Goal: Check status: Check status

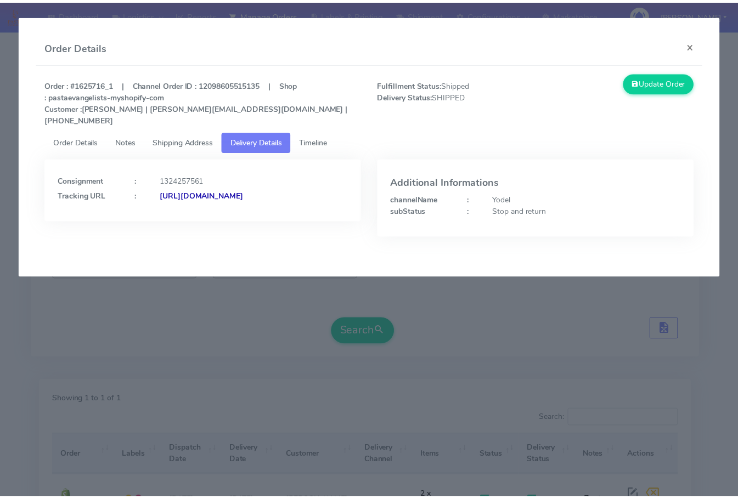
scroll to position [121, 0]
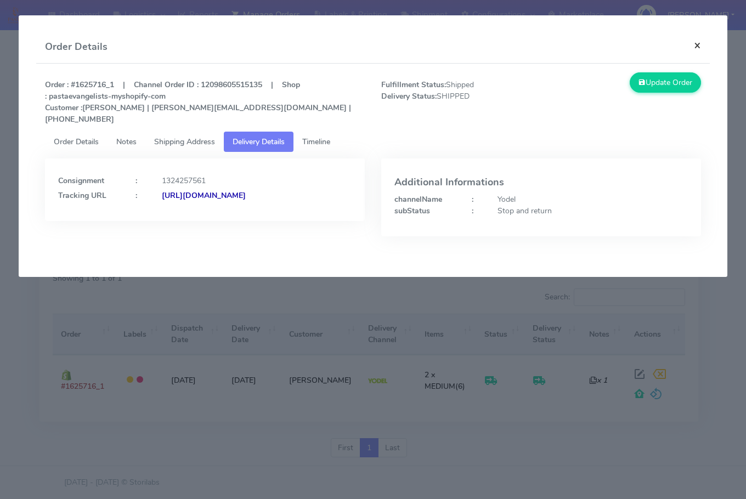
drag, startPoint x: 700, startPoint y: 43, endPoint x: 456, endPoint y: 153, distance: 266.9
click at [700, 43] on button "×" at bounding box center [697, 45] width 25 height 29
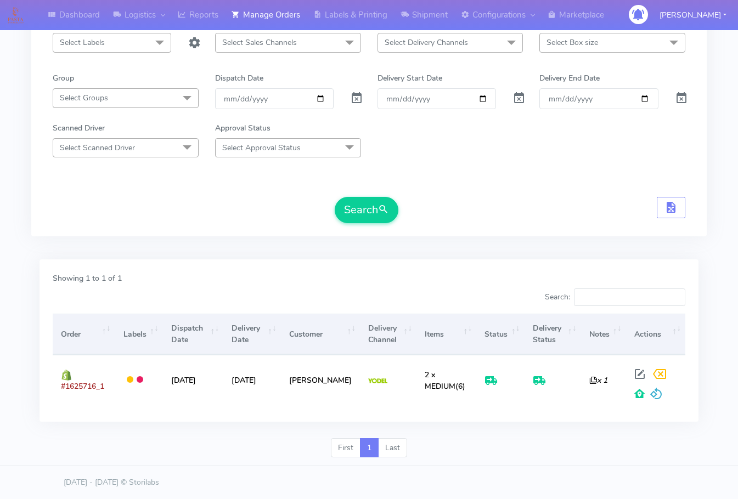
scroll to position [0, 0]
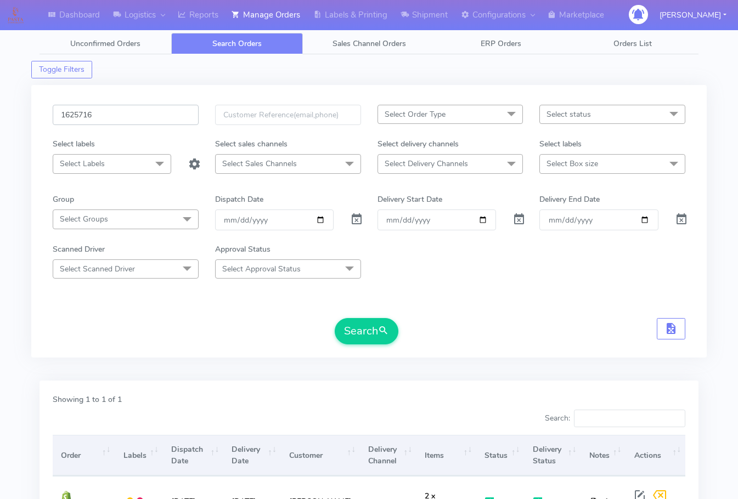
click at [114, 109] on input "1625716" at bounding box center [126, 115] width 146 height 20
paste input "0809"
type input "1620809"
click at [355, 335] on button "Search" at bounding box center [367, 331] width 64 height 26
click at [48, 348] on div "1620809 Select Order Type Select All MEALS ATAVI One Off Pasta Club Gift Kit Ev…" at bounding box center [368, 228] width 649 height 246
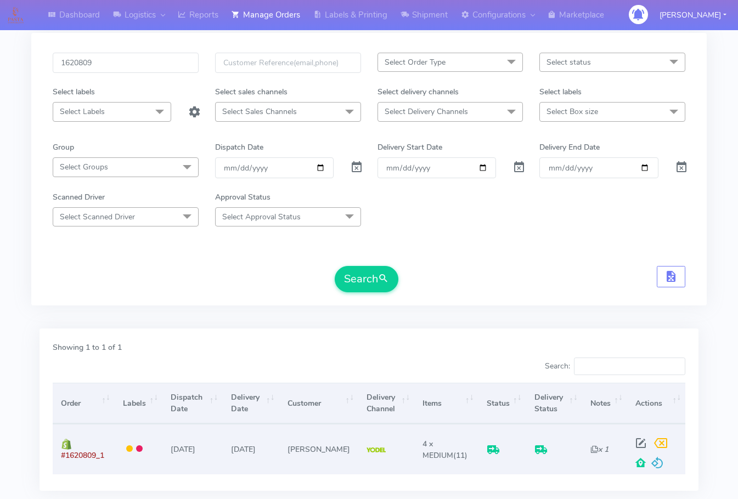
scroll to position [121, 0]
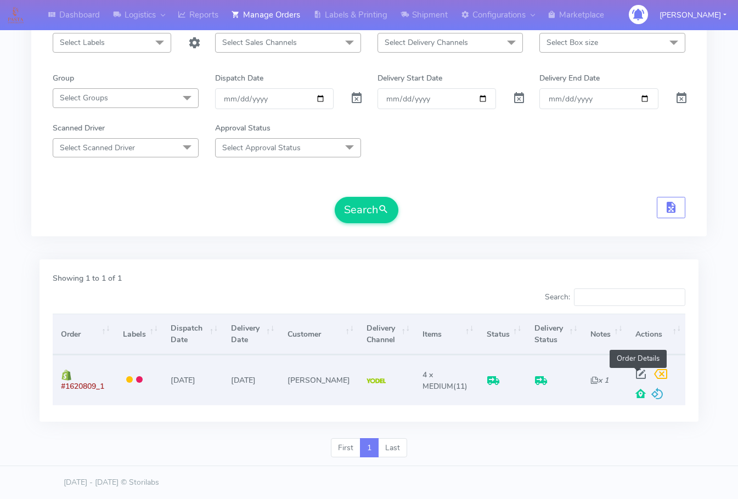
click at [636, 371] on span at bounding box center [641, 376] width 20 height 10
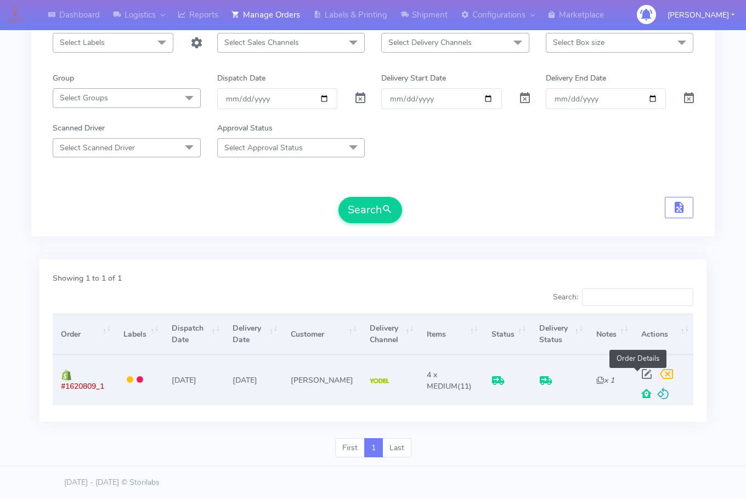
select select "5"
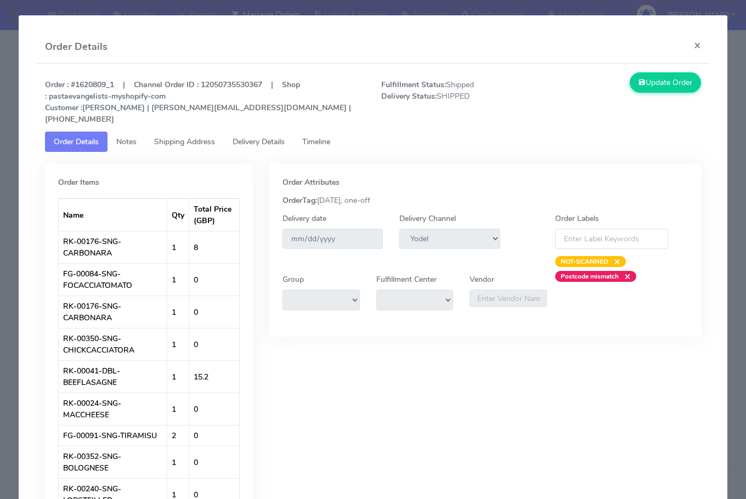
drag, startPoint x: 184, startPoint y: 127, endPoint x: 258, endPoint y: 128, distance: 73.5
click at [185, 137] on span "Shipping Address" at bounding box center [184, 142] width 61 height 10
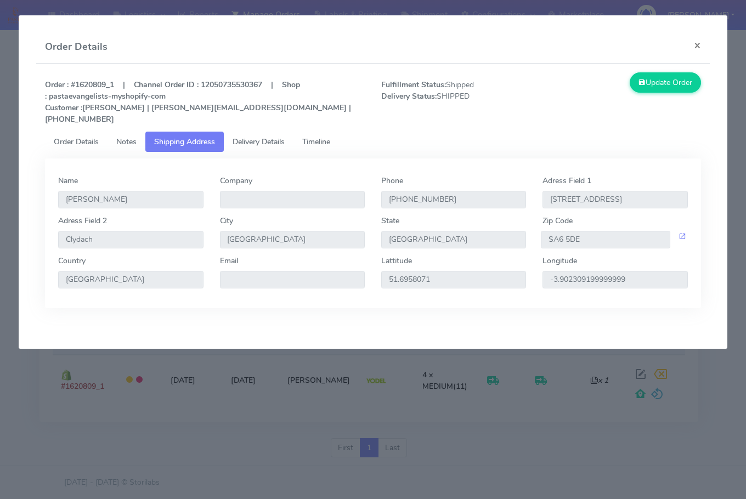
click at [268, 137] on span "Delivery Details" at bounding box center [259, 142] width 52 height 10
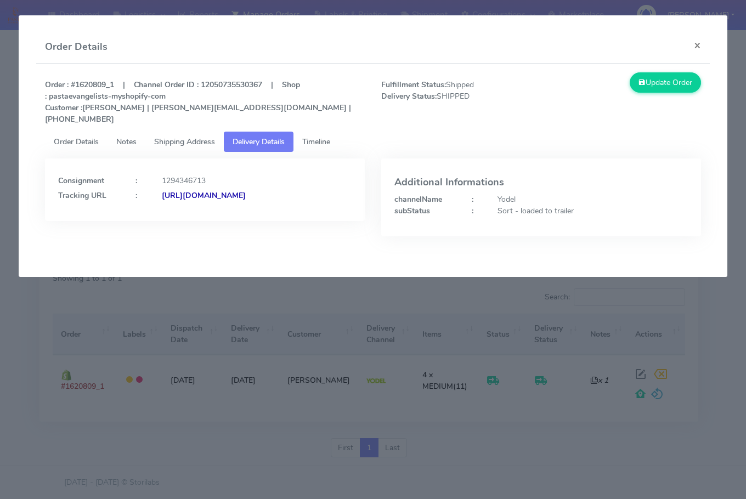
drag, startPoint x: 313, startPoint y: 206, endPoint x: 177, endPoint y: 230, distance: 138.2
click at [177, 230] on div "Consignment : 1294346713 Tracking URL : [URL][DOMAIN_NAME]" at bounding box center [205, 206] width 336 height 94
copy strong "JJD0002249960896006"
click at [695, 42] on button "×" at bounding box center [697, 45] width 25 height 29
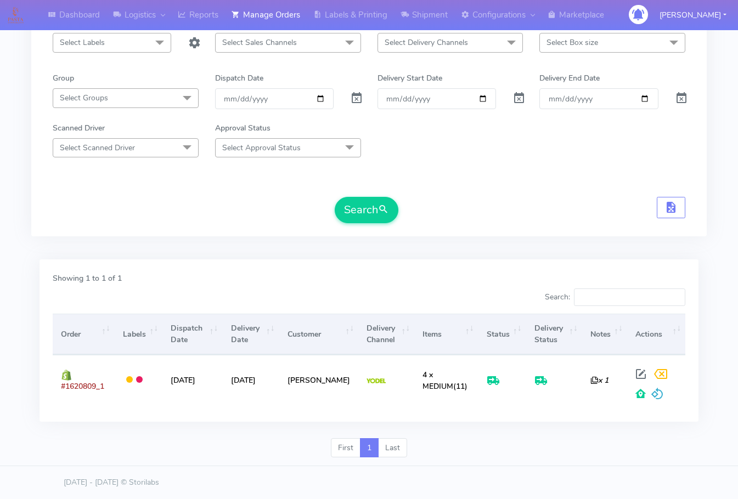
scroll to position [0, 0]
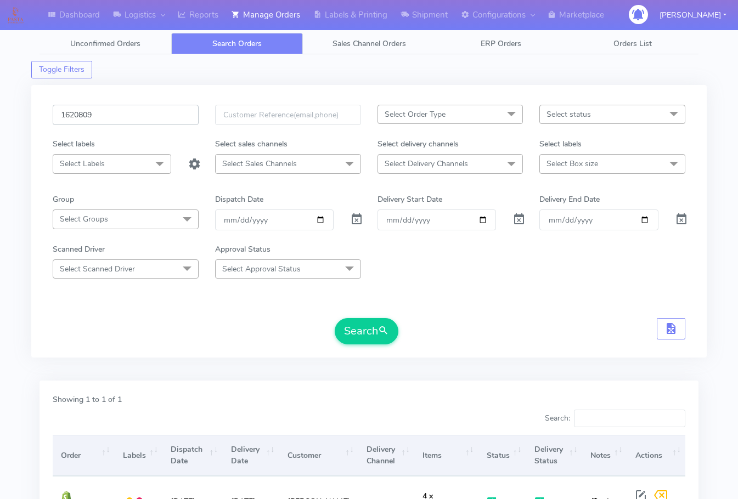
click at [126, 115] on input "1620809" at bounding box center [126, 115] width 146 height 20
paste input "5716"
type input "1625716"
click at [362, 338] on button "Search" at bounding box center [367, 331] width 64 height 26
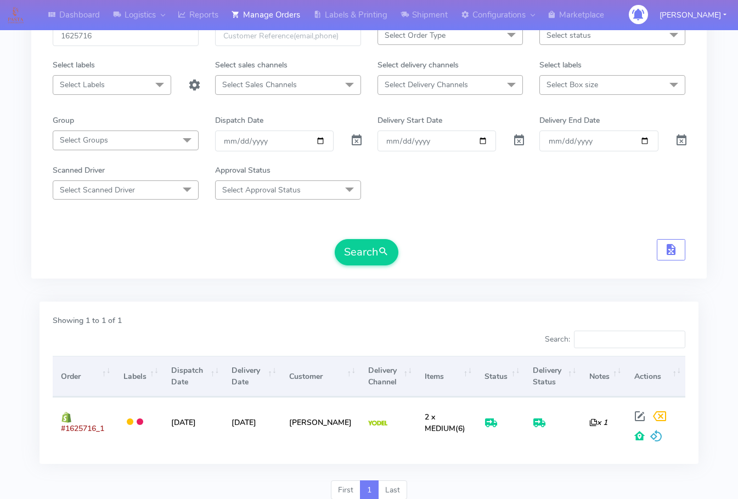
scroll to position [121, 0]
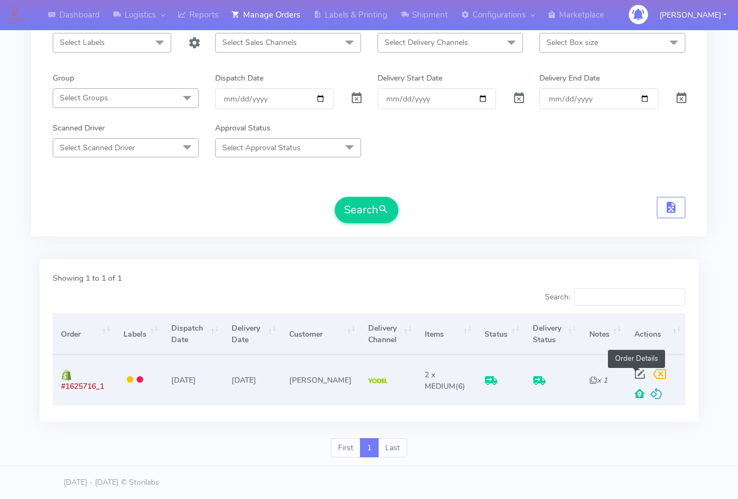
click at [635, 373] on span at bounding box center [640, 376] width 20 height 10
select select "5"
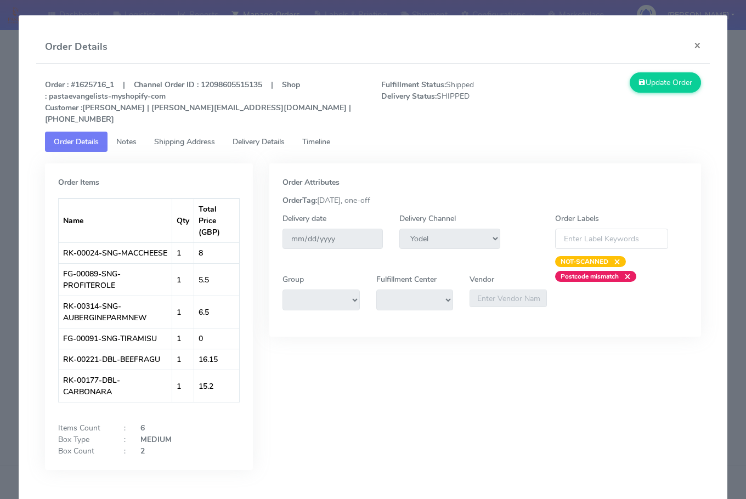
click at [179, 132] on link "Shipping Address" at bounding box center [184, 142] width 78 height 20
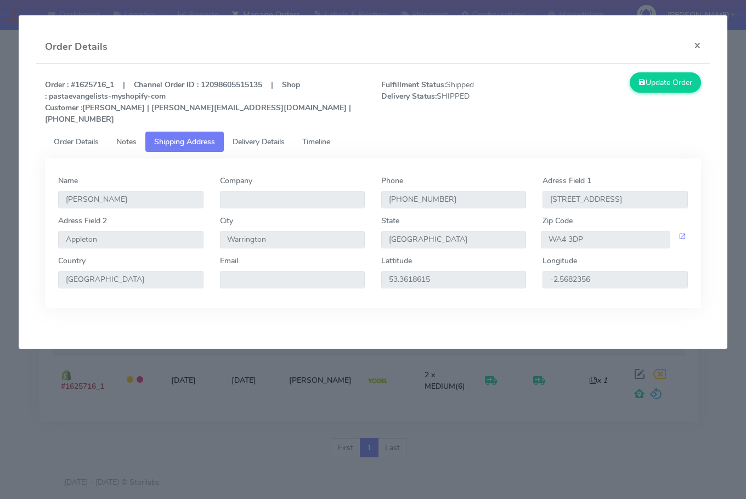
click at [268, 137] on span "Delivery Details" at bounding box center [259, 142] width 52 height 10
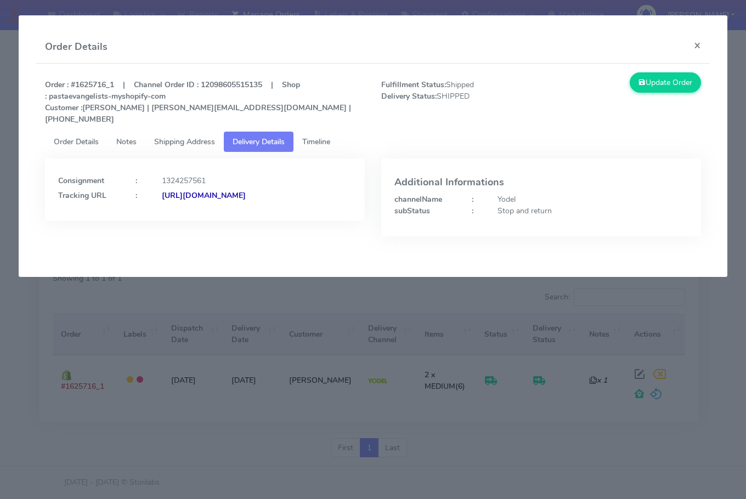
drag, startPoint x: 307, startPoint y: 226, endPoint x: 177, endPoint y: 240, distance: 131.3
click at [177, 240] on div "Consignment : 1324257561 Tracking URL : [URL][DOMAIN_NAME]" at bounding box center [205, 206] width 336 height 94
copy strong "JJD0002249960901314"
click at [689, 44] on button "×" at bounding box center [697, 45] width 25 height 29
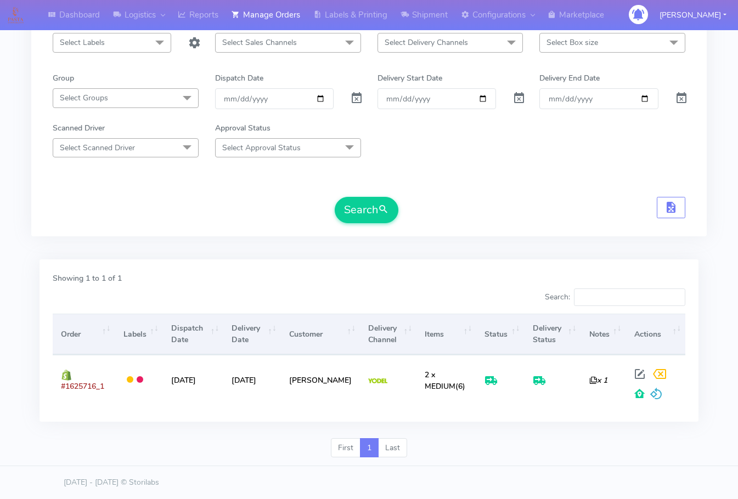
scroll to position [0, 0]
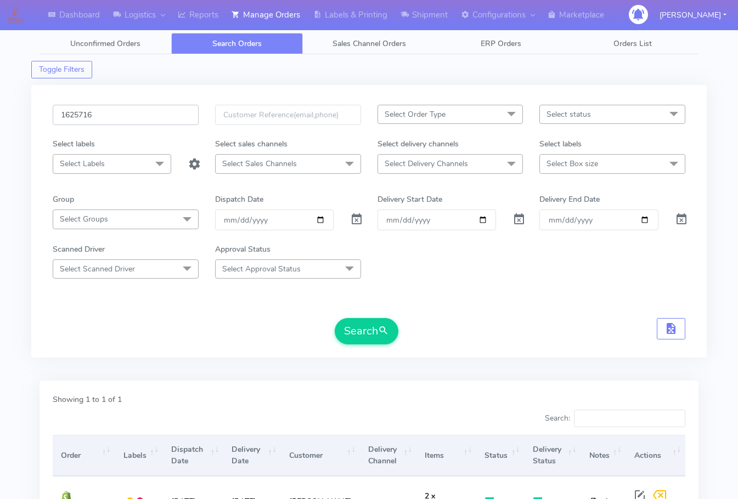
click at [138, 109] on input "1625716" at bounding box center [126, 115] width 146 height 20
paste input "3813"
type input "1623813"
click at [377, 339] on button "Search" at bounding box center [367, 331] width 64 height 26
drag, startPoint x: 14, startPoint y: 320, endPoint x: 38, endPoint y: 322, distance: 24.8
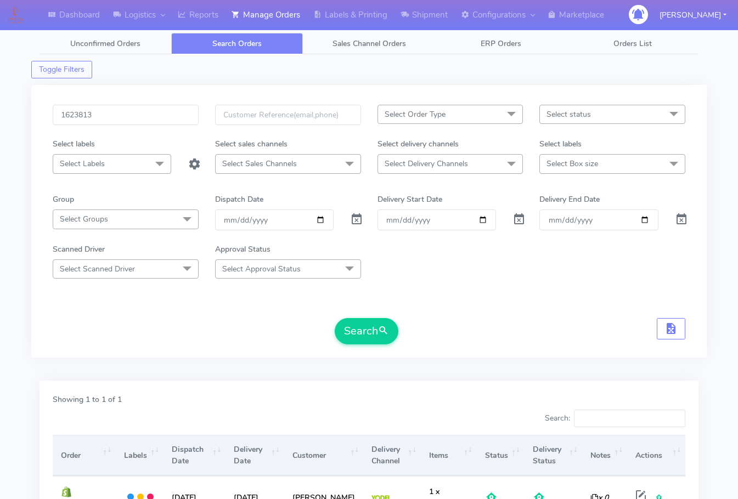
click at [14, 320] on div "Dashboard Logistics London Logistics Reports Manage Orders Labels & Printing Sh…" at bounding box center [369, 300] width 738 height 560
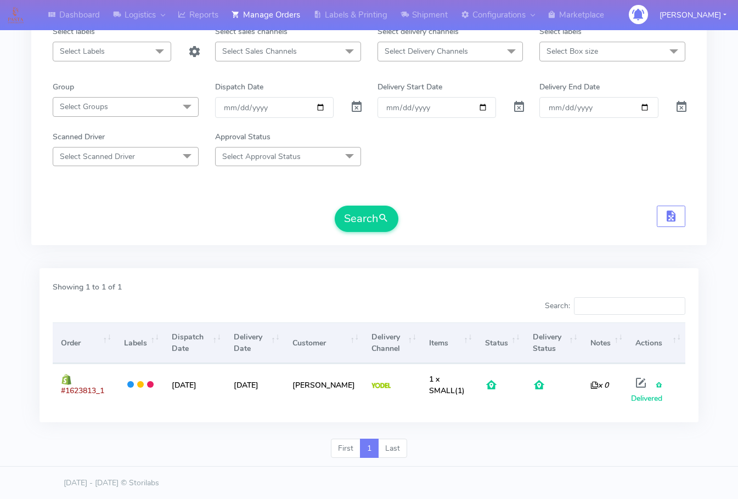
scroll to position [113, 0]
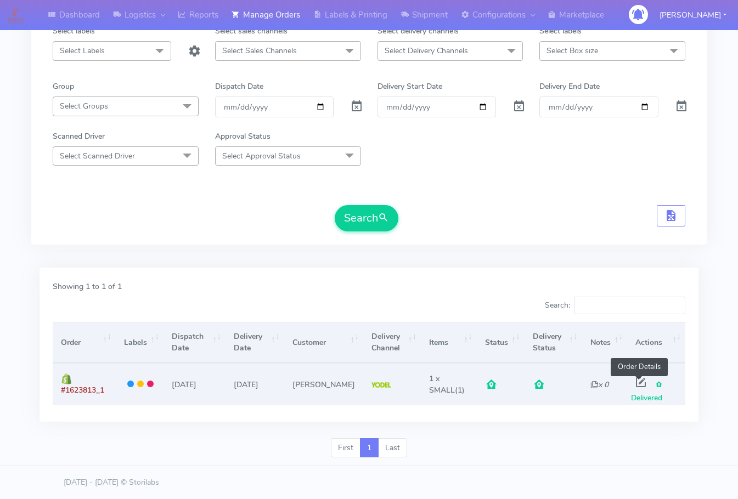
click at [639, 382] on span at bounding box center [641, 385] width 20 height 10
select select "5"
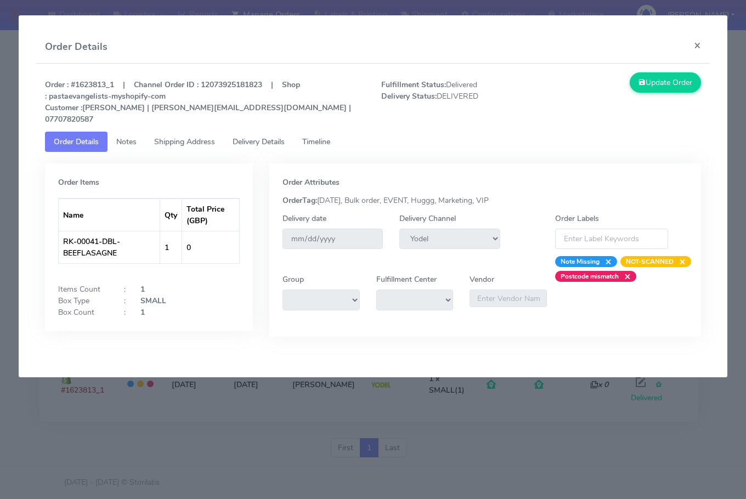
click at [195, 137] on span "Shipping Address" at bounding box center [184, 142] width 61 height 10
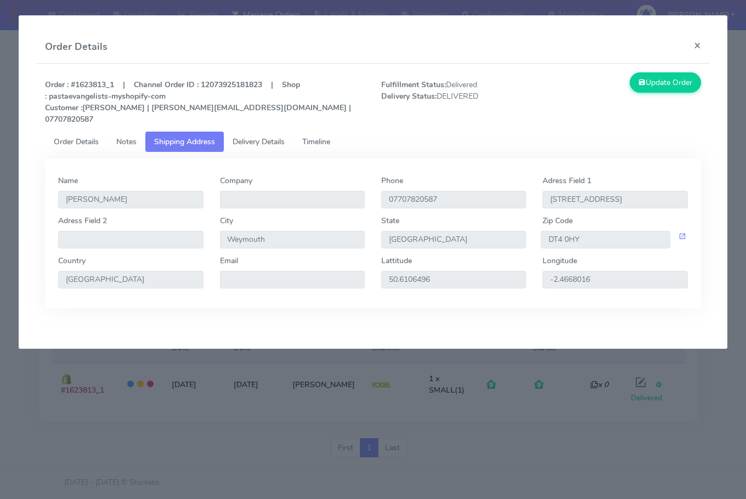
click at [255, 137] on span "Delivery Details" at bounding box center [259, 142] width 52 height 10
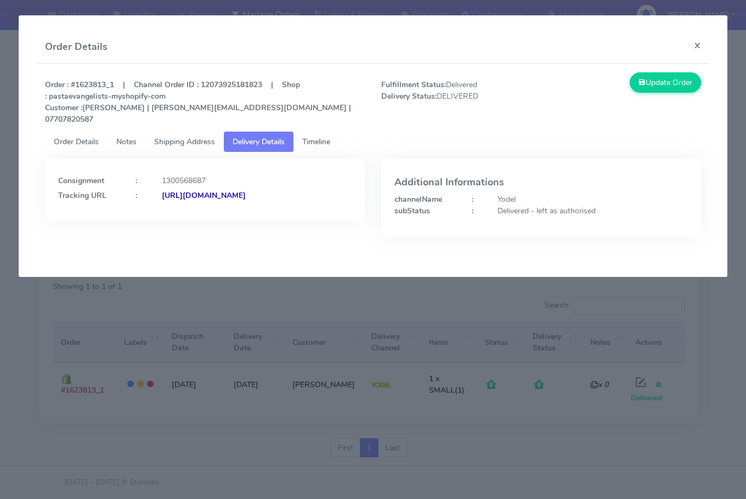
drag, startPoint x: 307, startPoint y: 216, endPoint x: 176, endPoint y: 236, distance: 132.2
click at [176, 236] on div "Consignment : 1300568687 Tracking URL : [URL][DOMAIN_NAME]" at bounding box center [205, 206] width 336 height 94
copy strong "JJD0002249960898590"
click at [694, 44] on button "×" at bounding box center [697, 45] width 25 height 29
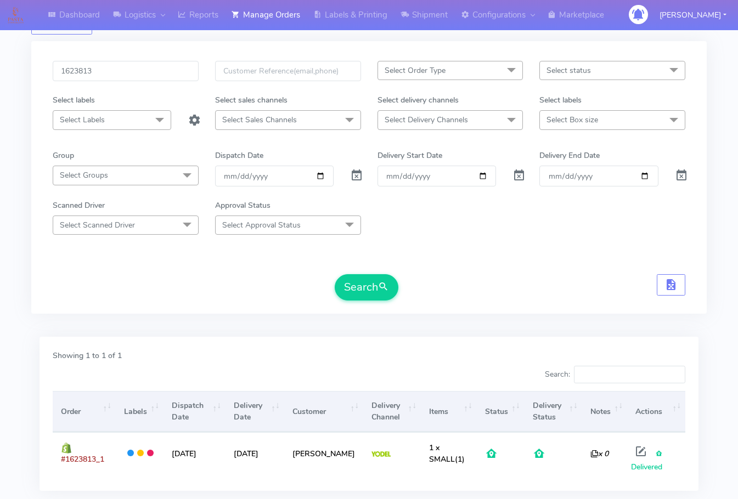
scroll to position [0, 0]
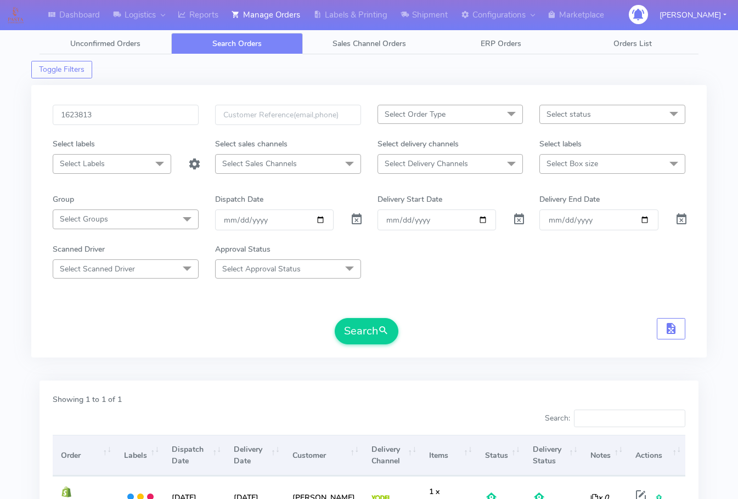
click at [107, 102] on div "1623813 Select Order Type Select All MEALS ATAVI One Off Pasta Club Gift Kit Ev…" at bounding box center [368, 221] width 675 height 273
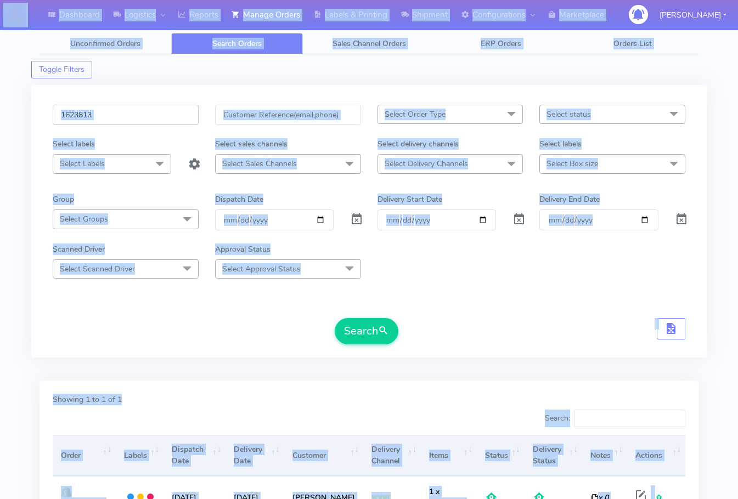
click at [129, 117] on input "1623813" at bounding box center [126, 115] width 146 height 20
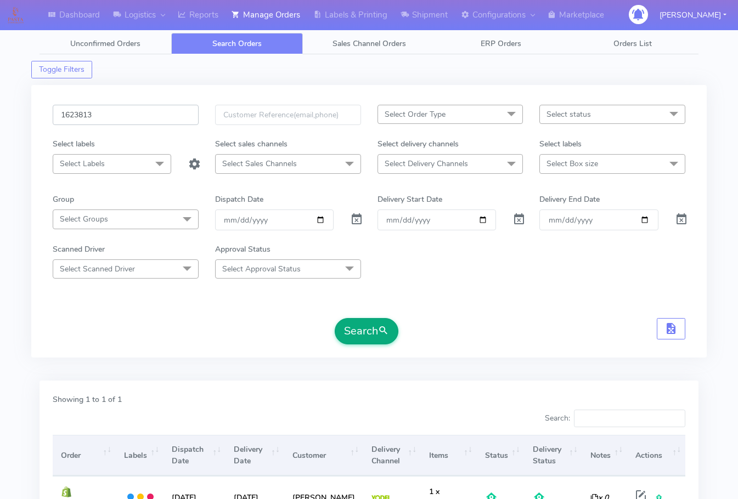
paste input "74"
type input "1623743"
drag, startPoint x: 356, startPoint y: 335, endPoint x: 605, endPoint y: 192, distance: 287.3
click at [357, 334] on button "Search" at bounding box center [367, 331] width 64 height 26
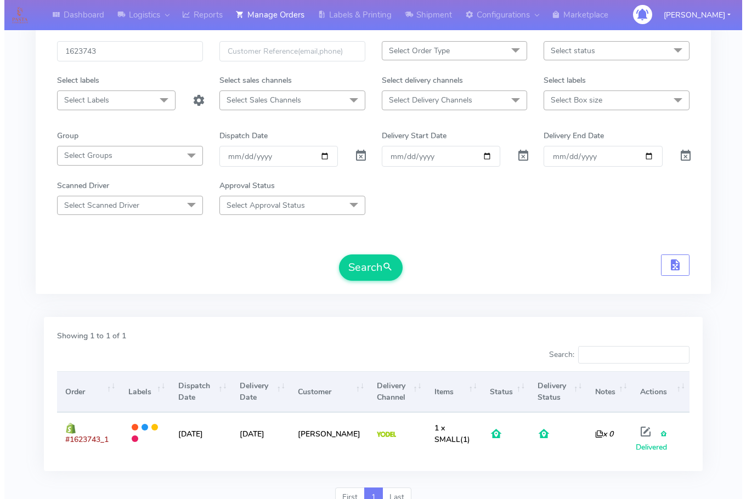
scroll to position [113, 0]
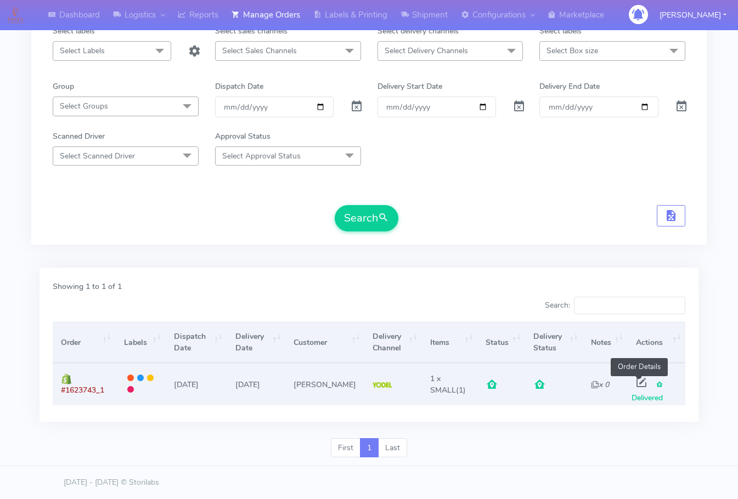
click at [636, 381] on span at bounding box center [641, 385] width 20 height 10
select select "5"
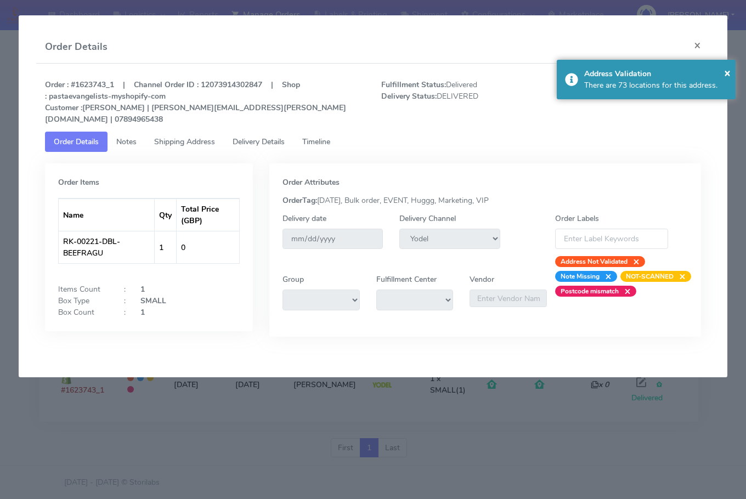
drag, startPoint x: 198, startPoint y: 128, endPoint x: 208, endPoint y: 129, distance: 9.9
click at [198, 137] on span "Shipping Address" at bounding box center [184, 142] width 61 height 10
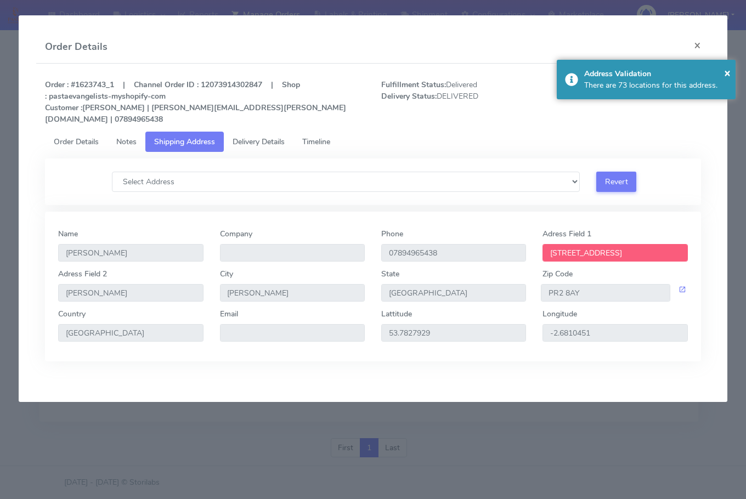
click at [266, 137] on span "Delivery Details" at bounding box center [259, 142] width 52 height 10
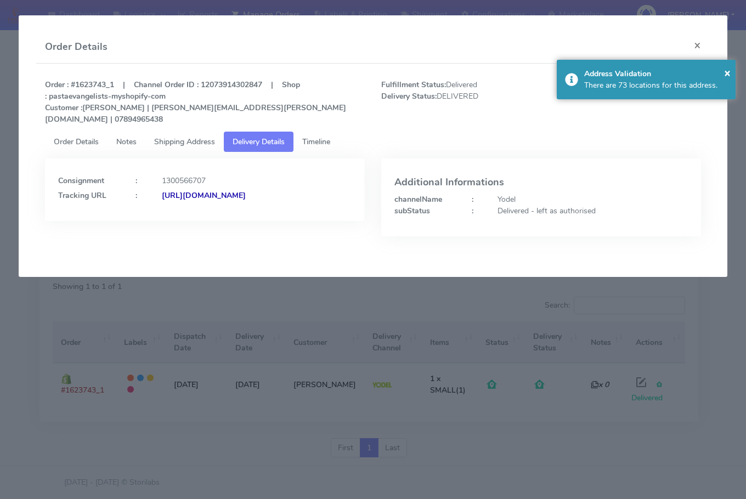
drag, startPoint x: 307, startPoint y: 216, endPoint x: 177, endPoint y: 218, distance: 130.0
click at [177, 218] on div "Consignment : 1300566707 Tracking URL : [URL][DOMAIN_NAME]" at bounding box center [205, 190] width 320 height 63
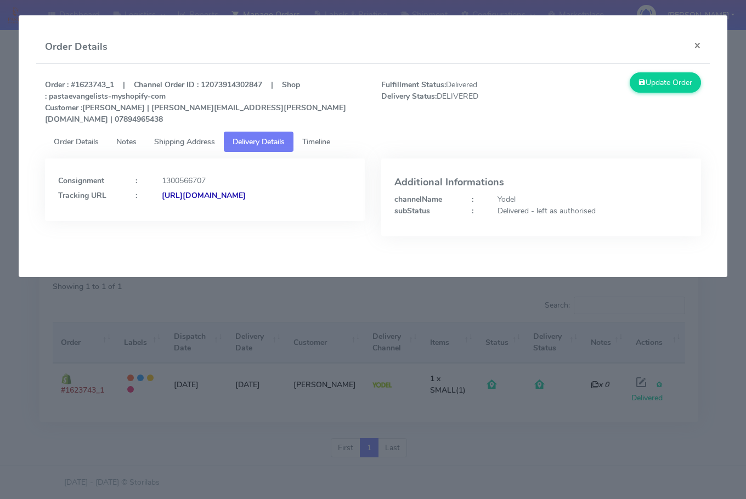
copy strong "JJD0002249960898528"
